Goal: Task Accomplishment & Management: Manage account settings

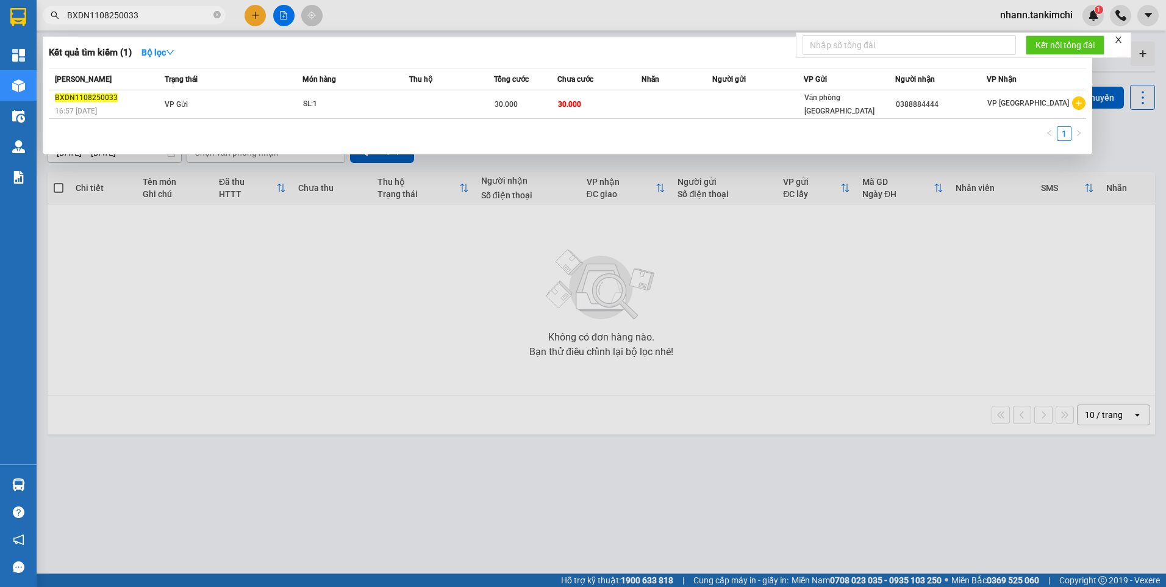
drag, startPoint x: 137, startPoint y: 15, endPoint x: 65, endPoint y: 20, distance: 72.7
click at [48, 26] on div "Kết quả tìm kiếm ( 1 ) Bộ lọc Mã ĐH Trạng thái Món hàng Thu hộ Tổng cước Chưa c…" at bounding box center [119, 15] width 238 height 21
paste input "57"
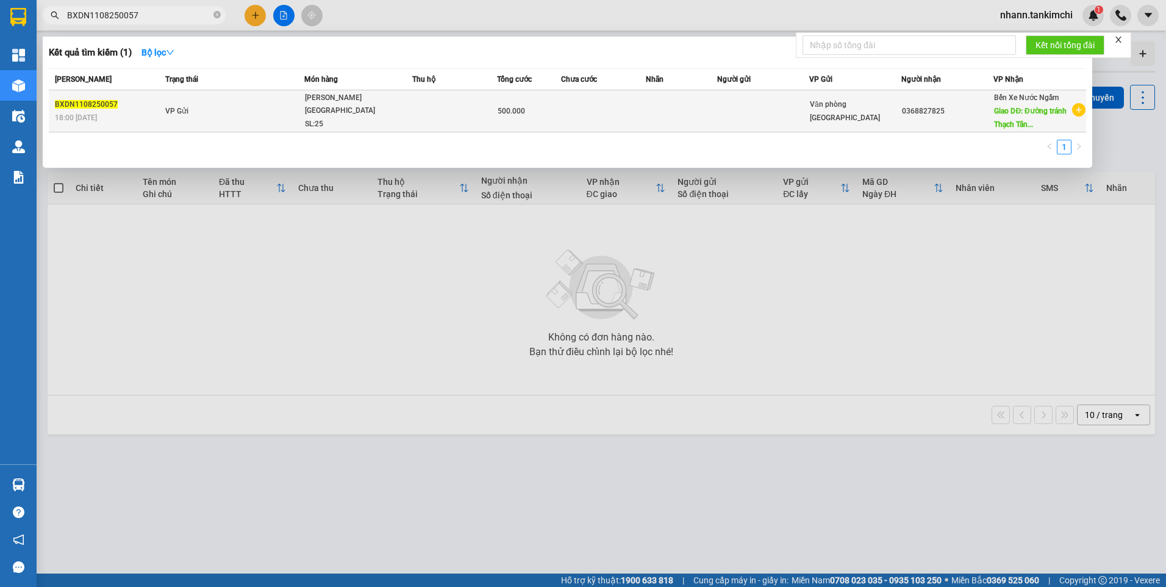
type input "BXDN1108250057"
click at [285, 113] on td "VP Gửi" at bounding box center [233, 111] width 142 height 42
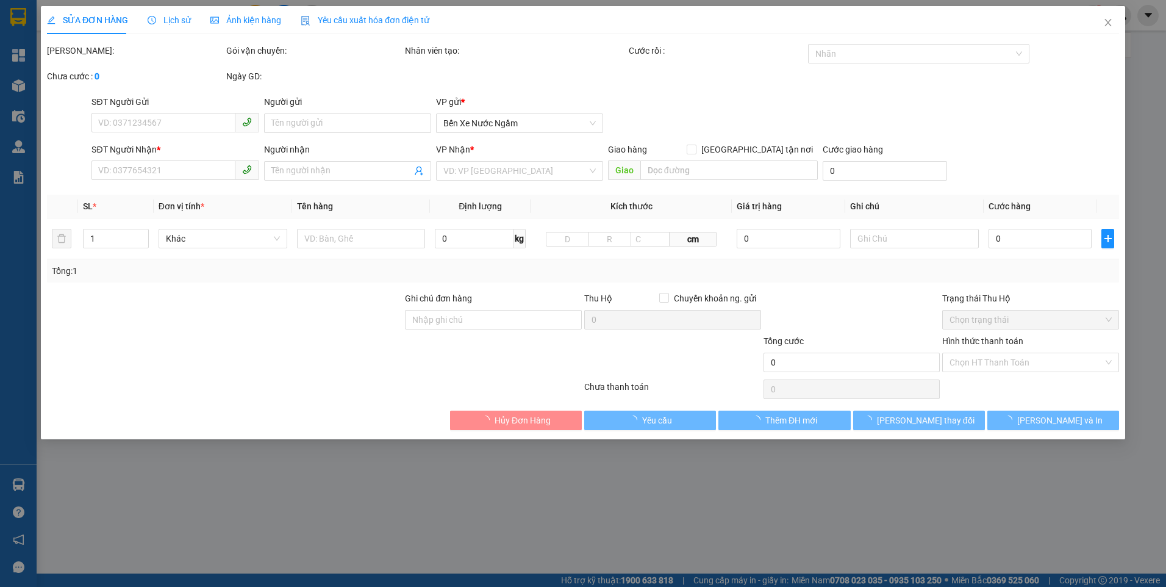
type input "0368827825"
type input "Đường tránh [GEOGRAPHIC_DATA]"
type input "500.000"
type input "0"
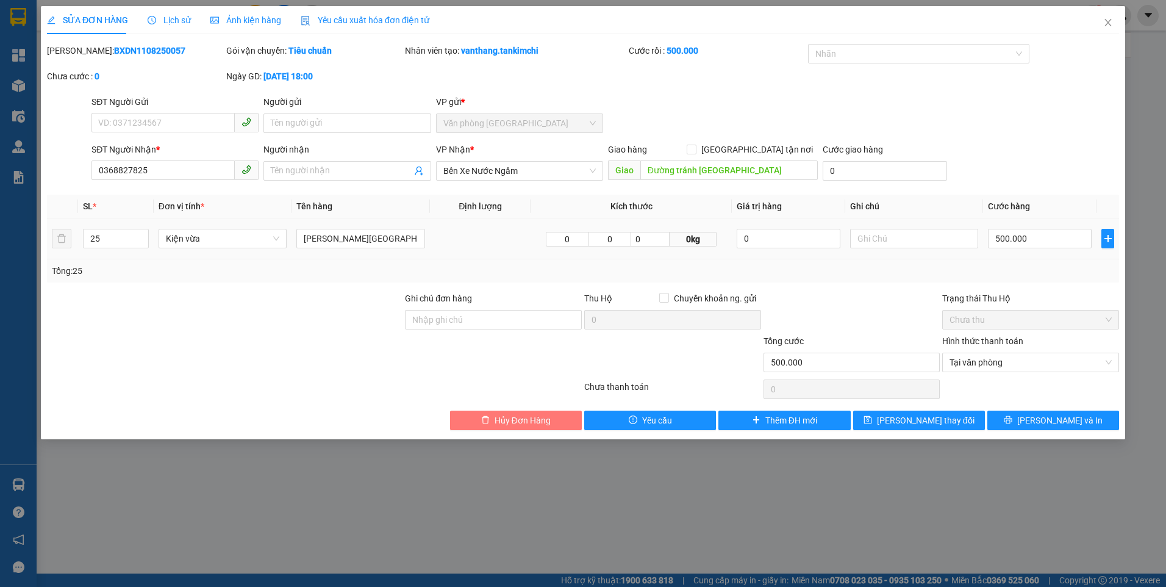
drag, startPoint x: 512, startPoint y: 418, endPoint x: 492, endPoint y: 419, distance: 20.2
click at [511, 417] on span "Hủy Đơn Hàng" at bounding box center [523, 420] width 56 height 13
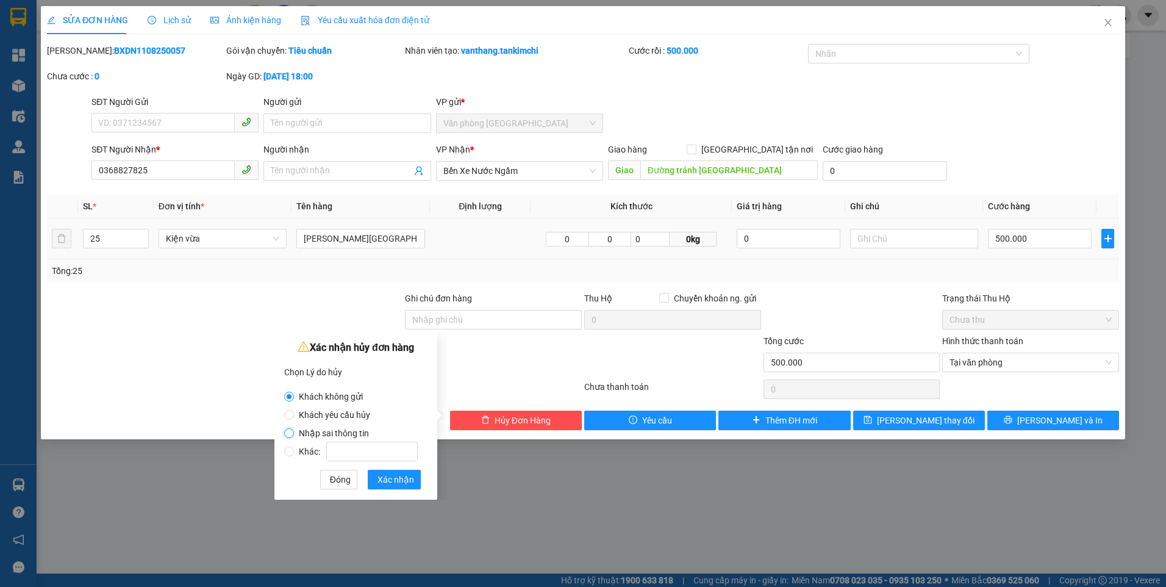
click at [291, 433] on input "Nhập sai thông tin" at bounding box center [289, 433] width 10 height 10
radio input "true"
radio input "false"
click at [392, 482] on span "Xác nhận" at bounding box center [396, 479] width 37 height 13
